Goal: Find contact information: Find contact information

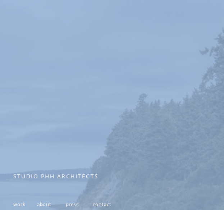
drag, startPoint x: 223, startPoint y: 27, endPoint x: 198, endPoint y: 146, distance: 121.8
click at [223, 138] on html "0 Skip to Content" at bounding box center [112, 185] width 224 height 371
click at [110, 204] on span "contact" at bounding box center [102, 204] width 19 height 6
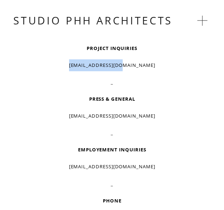
drag, startPoint x: 142, startPoint y: 68, endPoint x: 83, endPoint y: 69, distance: 58.9
click at [83, 69] on p "[EMAIL_ADDRESS][DOMAIN_NAME]" at bounding box center [111, 65] width 197 height 12
